Goal: Communication & Community: Ask a question

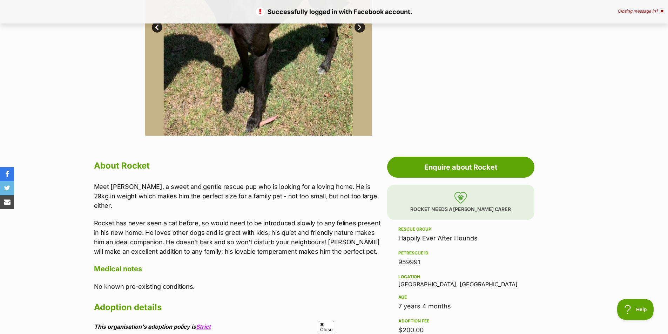
scroll to position [280, 0]
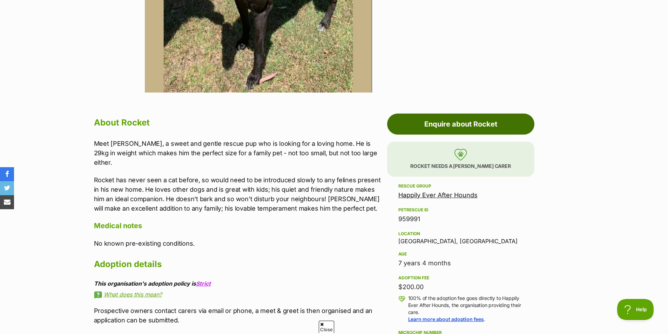
click at [434, 127] on link "Enquire about Rocket" at bounding box center [460, 124] width 147 height 21
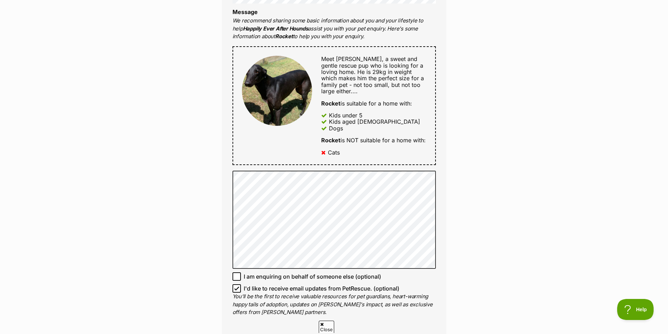
scroll to position [386, 0]
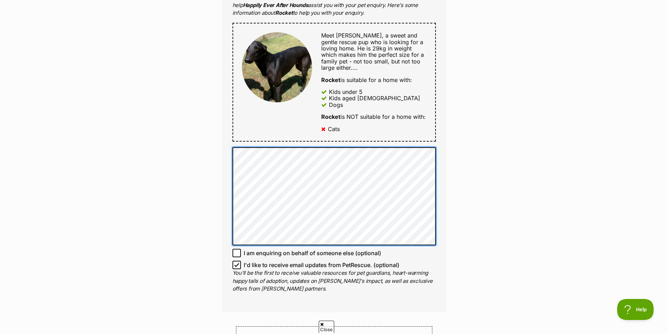
click at [415, 253] on div "Full name Michael McGarvey Email We require this to be able to send you communi…" at bounding box center [334, 74] width 224 height 476
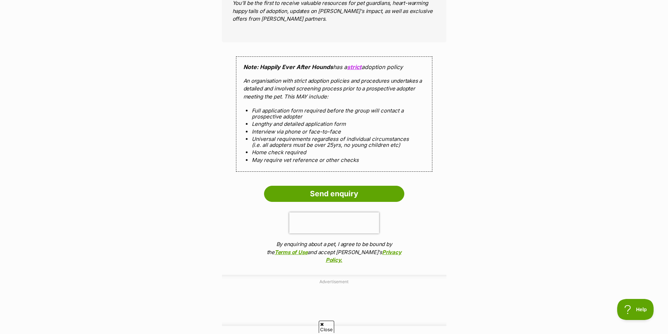
scroll to position [666, 0]
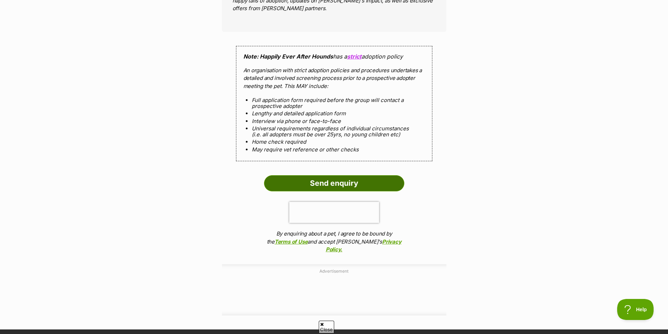
click at [334, 185] on input "Send enquiry" at bounding box center [334, 183] width 140 height 16
